Goal: Find specific page/section: Find specific page/section

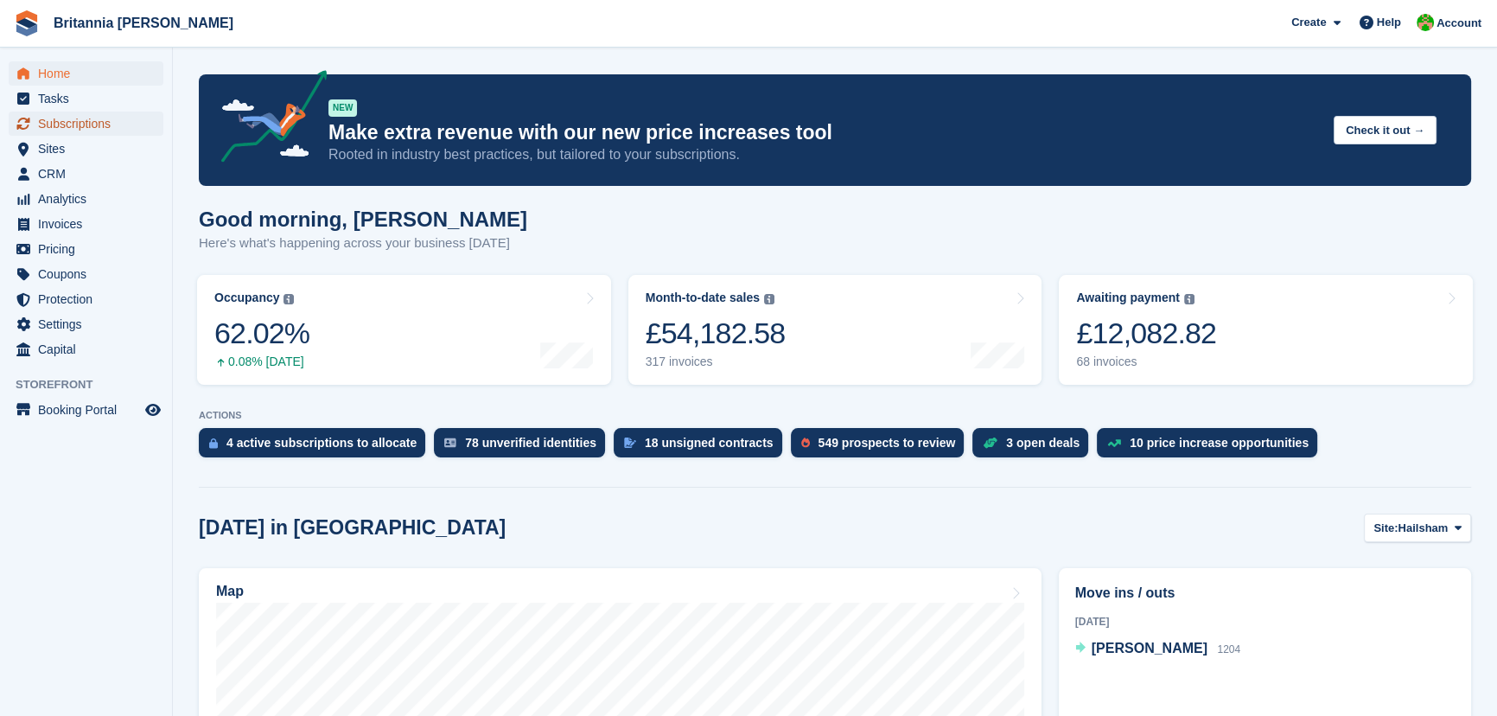
click at [98, 123] on span "Subscriptions" at bounding box center [90, 123] width 104 height 24
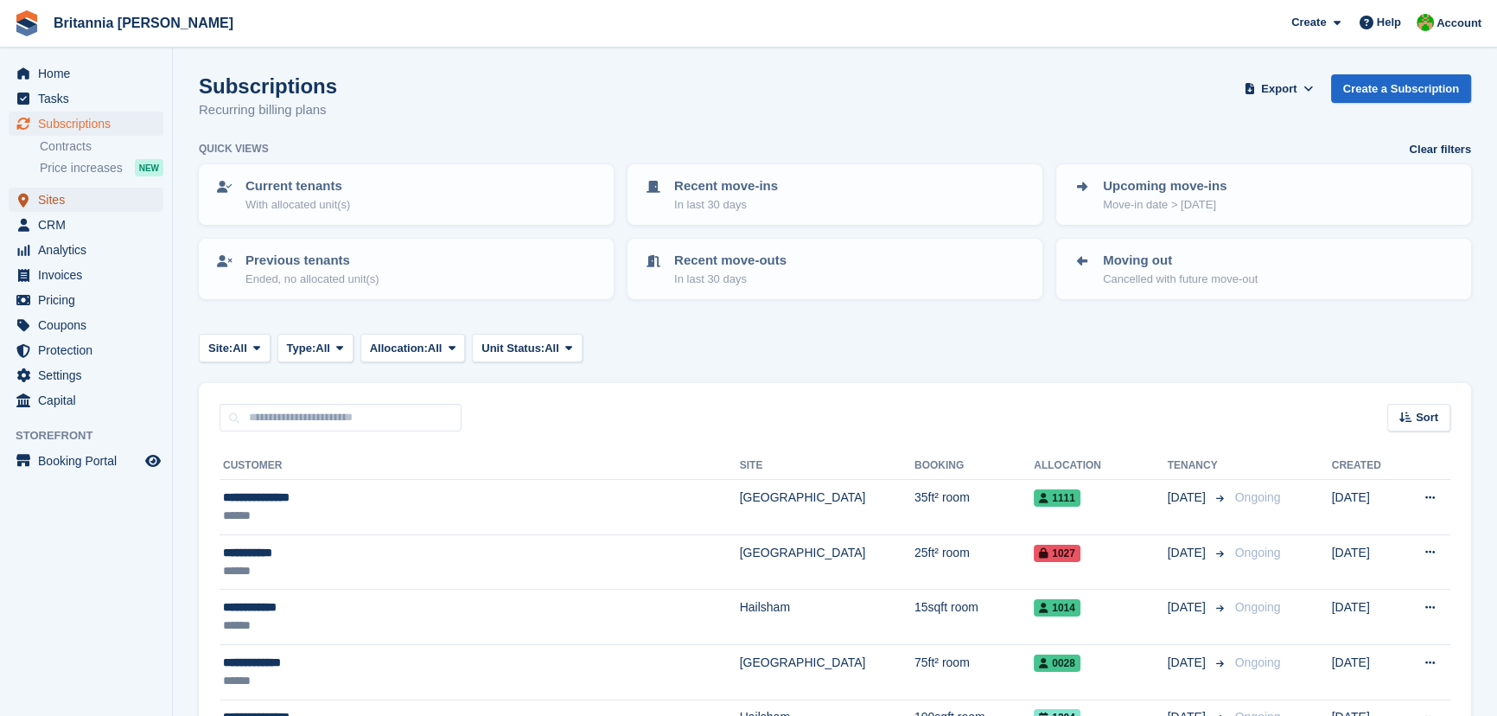
click at [47, 210] on span "Sites" at bounding box center [90, 200] width 104 height 24
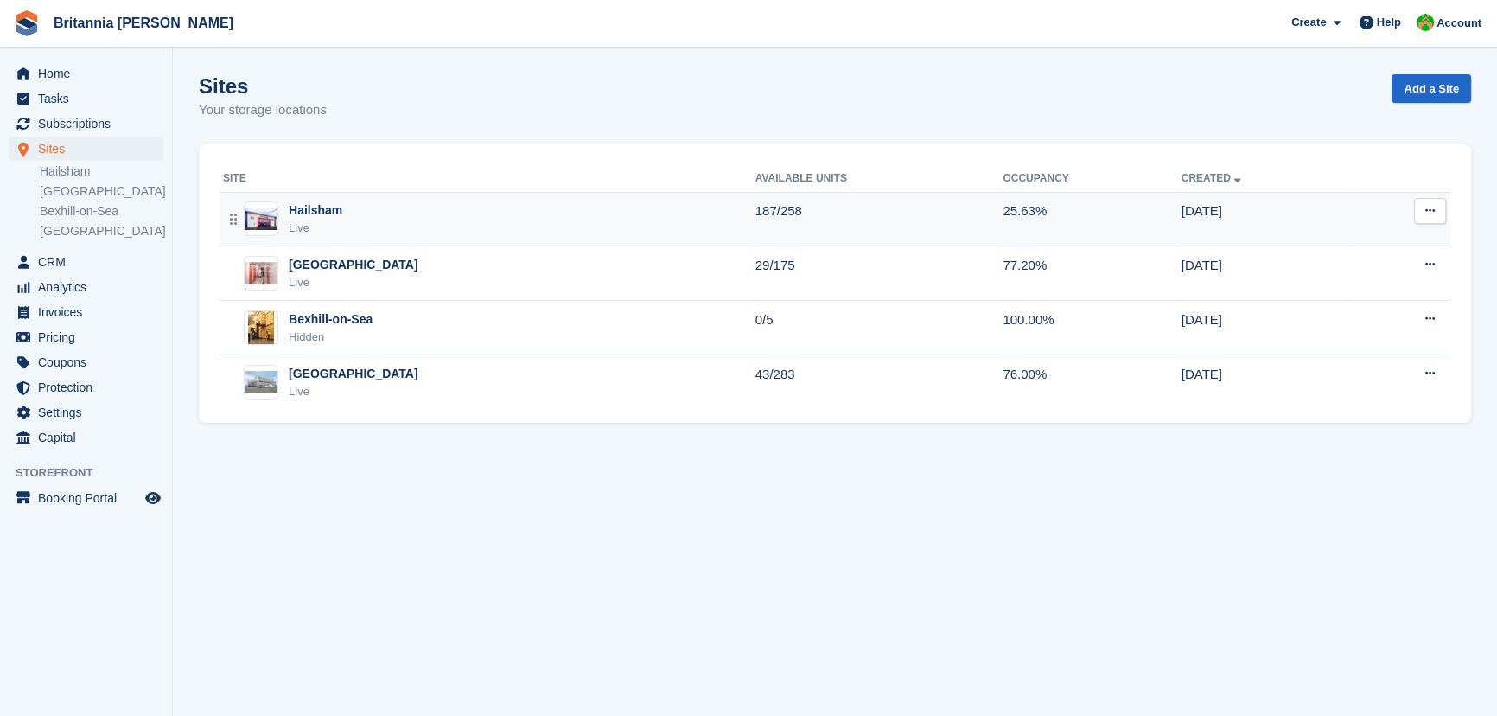
click at [314, 225] on div "Live" at bounding box center [316, 228] width 54 height 17
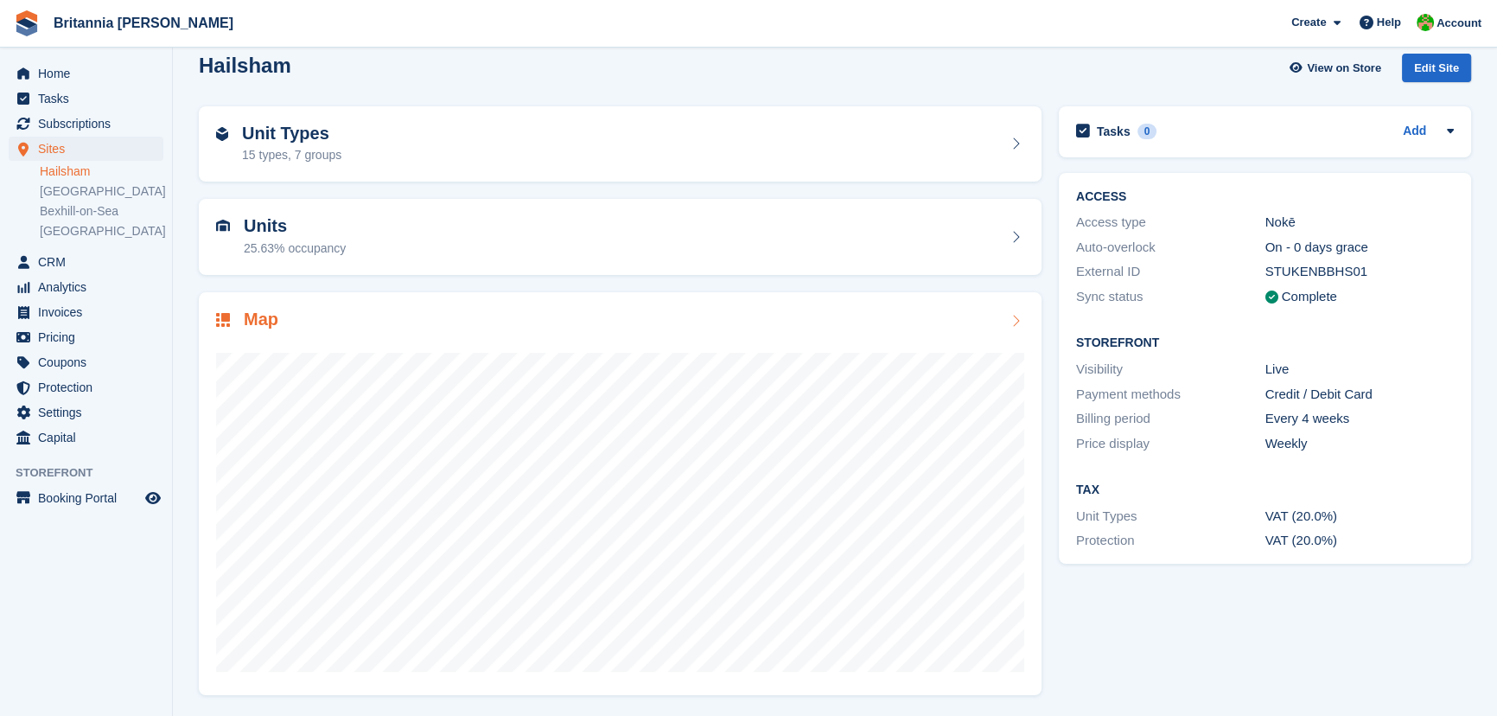
scroll to position [21, 0]
click at [465, 130] on div "Unit Types 15 types, 7 groups" at bounding box center [620, 144] width 808 height 41
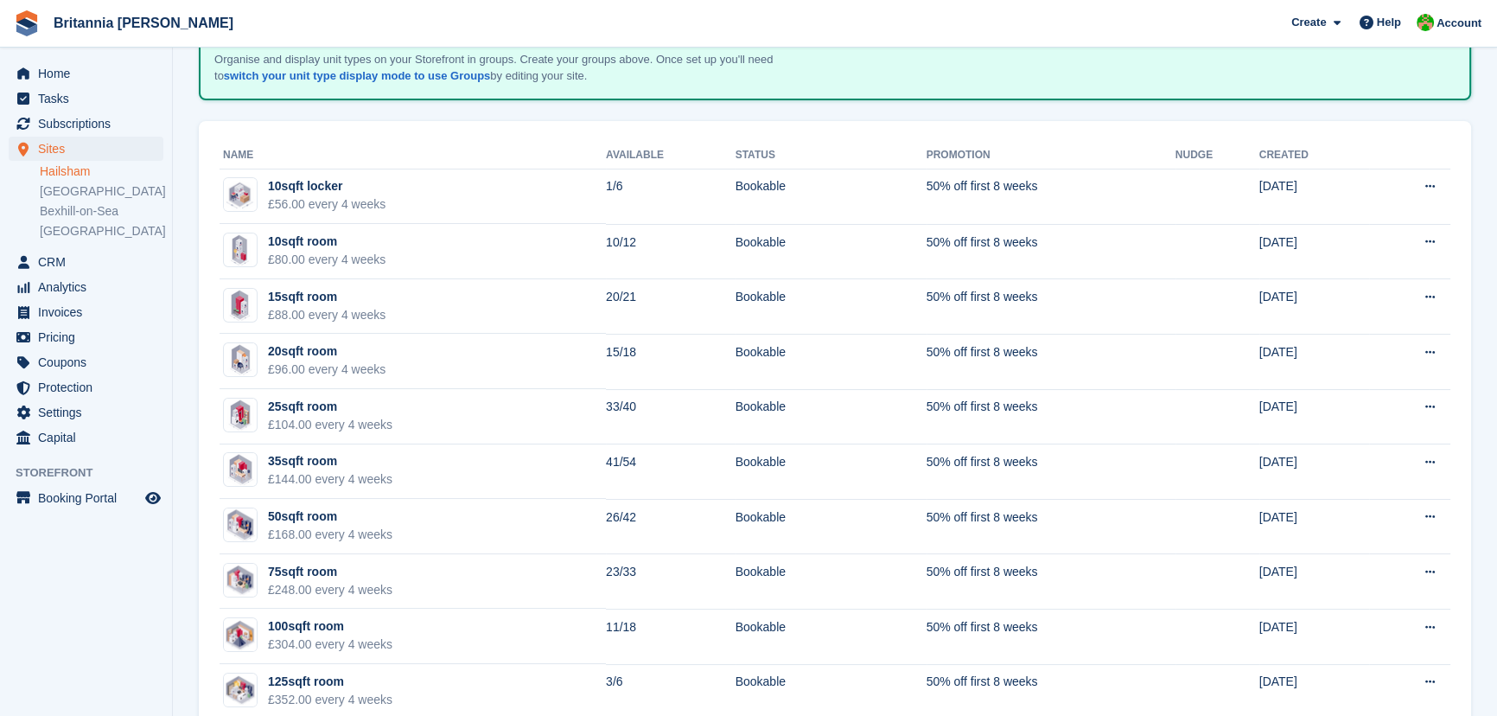
scroll to position [280, 0]
